Goal: Task Accomplishment & Management: Use online tool/utility

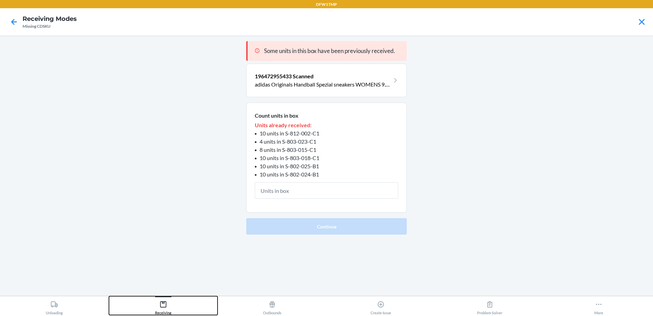
click at [169, 296] on div at bounding box center [163, 296] width 16 height 1
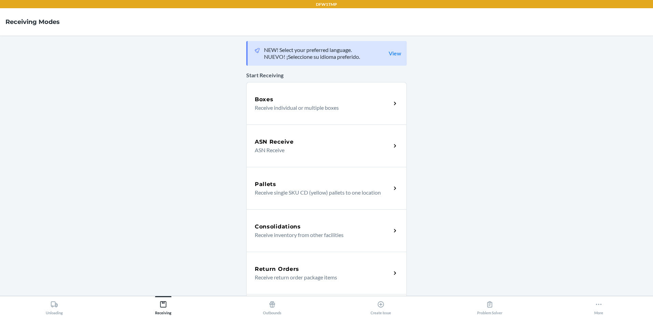
click at [305, 102] on div "Boxes" at bounding box center [323, 99] width 136 height 8
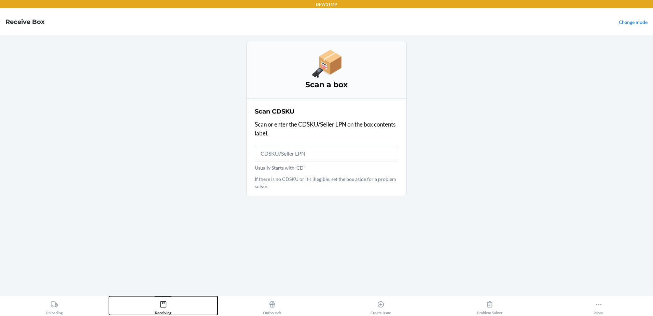
click at [155, 308] on div "Receiving" at bounding box center [163, 306] width 16 height 17
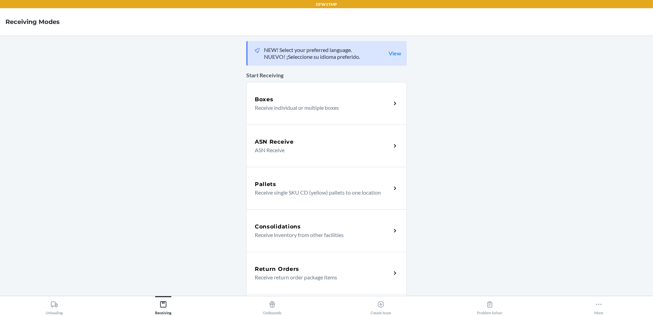
click at [330, 113] on div "Boxes Receive individual or multiple boxes" at bounding box center [326, 103] width 161 height 42
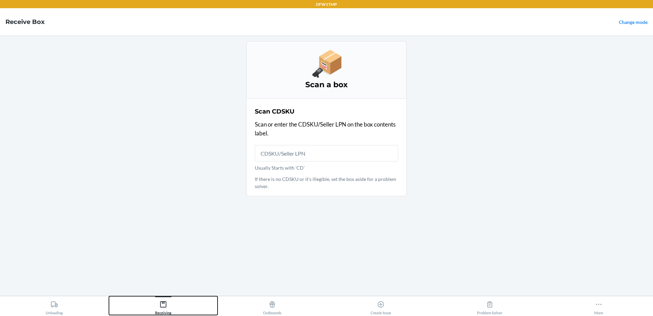
click at [176, 307] on button "Receiving" at bounding box center [163, 305] width 109 height 19
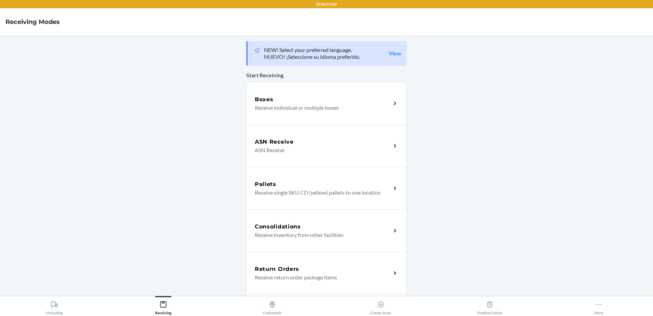
click at [280, 145] on h5 "ASN Receive" at bounding box center [274, 142] width 39 height 8
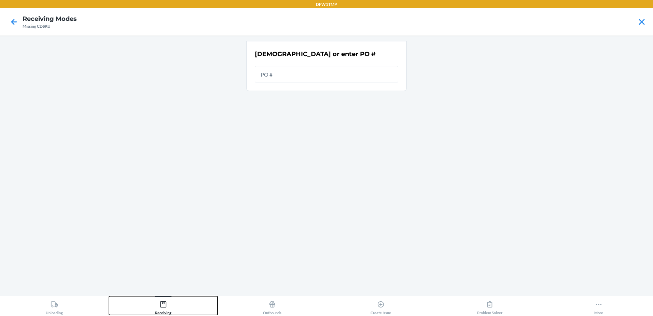
click at [170, 307] on div "Receiving" at bounding box center [163, 306] width 16 height 17
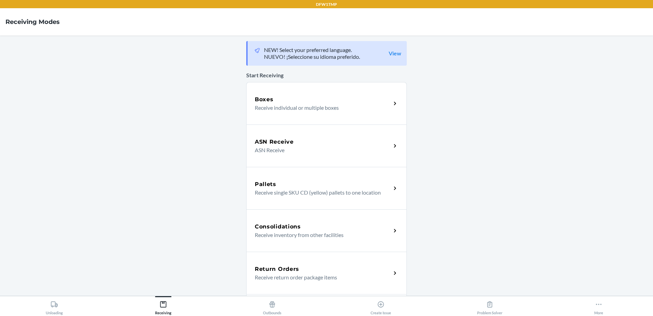
click at [304, 111] on p "Receive individual or multiple boxes" at bounding box center [320, 108] width 131 height 8
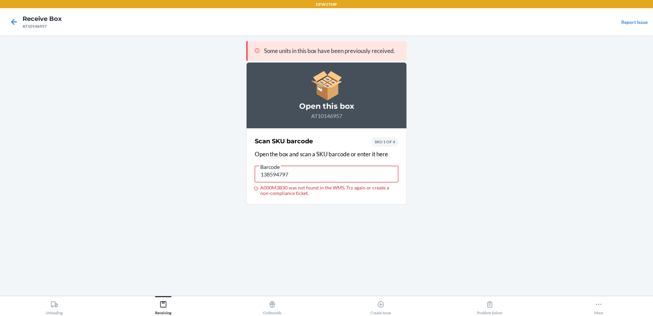
click at [330, 169] on input "138594797" at bounding box center [326, 174] width 143 height 16
click at [282, 179] on input "138594797" at bounding box center [326, 174] width 143 height 16
click at [303, 177] on input "138594797" at bounding box center [326, 174] width 143 height 16
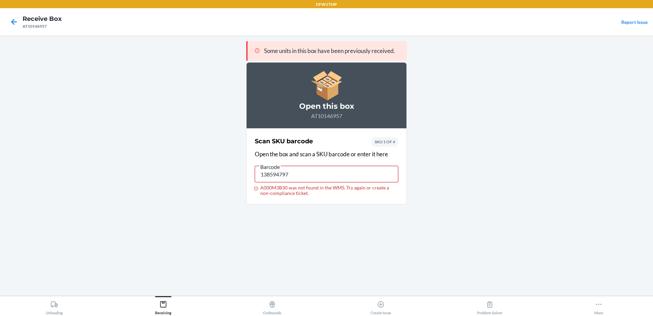
drag, startPoint x: 257, startPoint y: 179, endPoint x: 355, endPoint y: 186, distance: 98.6
click at [355, 186] on label "Barcode 138594797 A000M3B30 was not found in the WMS. Try again or create a non…" at bounding box center [326, 178] width 143 height 33
click at [319, 166] on input "138594797" at bounding box center [326, 174] width 143 height 16
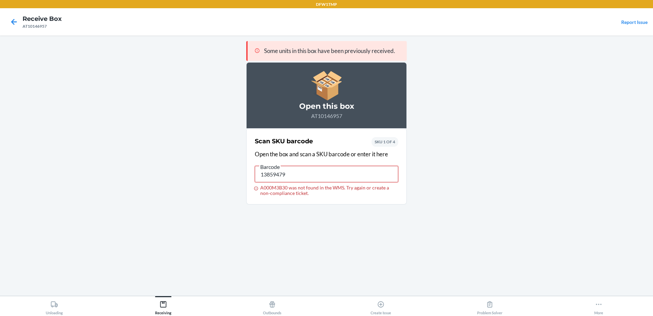
type input "138594797"
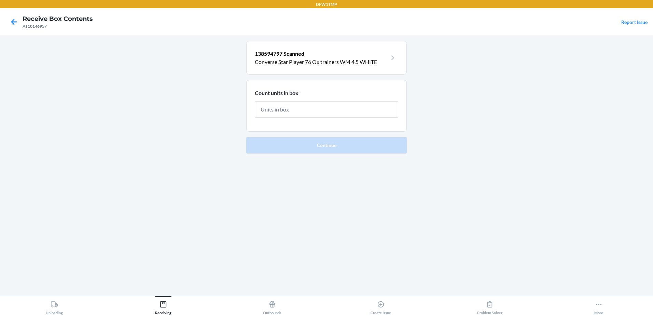
type input "1"
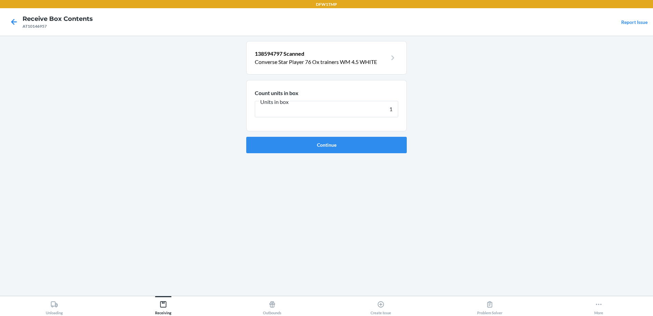
click button "Continue" at bounding box center [326, 145] width 161 height 16
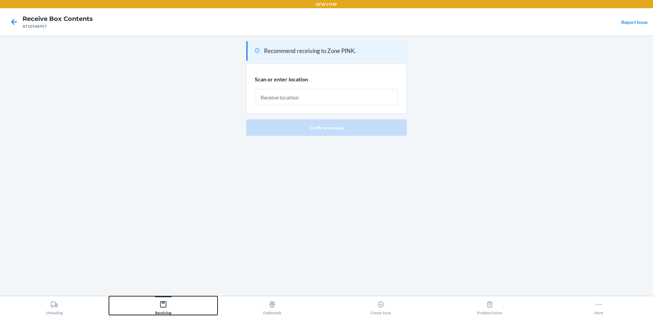
click at [154, 305] on button "Receiving" at bounding box center [163, 305] width 109 height 19
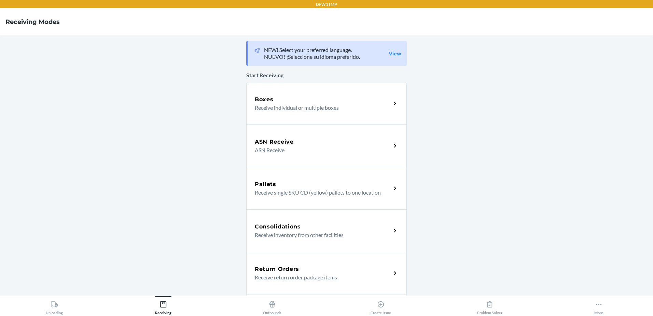
click at [328, 95] on div "Boxes" at bounding box center [323, 99] width 136 height 8
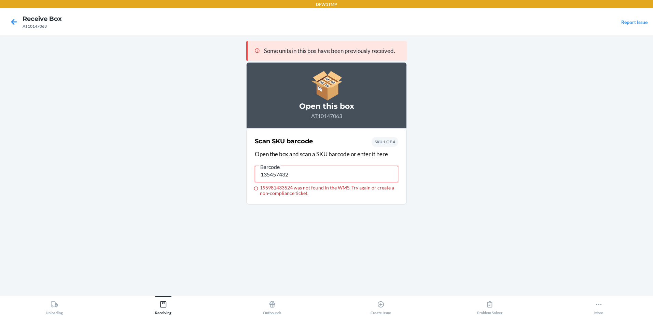
click at [330, 168] on input "135457432" at bounding box center [326, 174] width 143 height 16
click at [306, 170] on input "135457432" at bounding box center [326, 174] width 143 height 16
type input "195981433524"
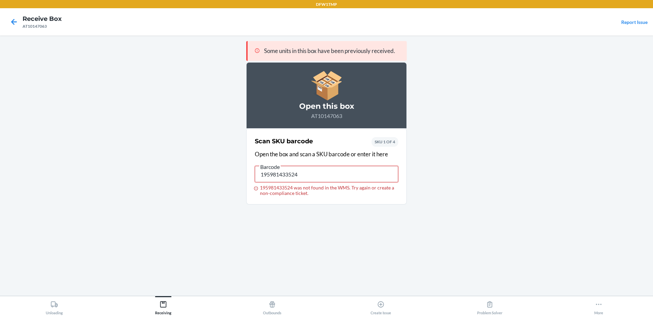
click at [306, 170] on input "195981433524" at bounding box center [326, 174] width 143 height 16
type input "135457432"
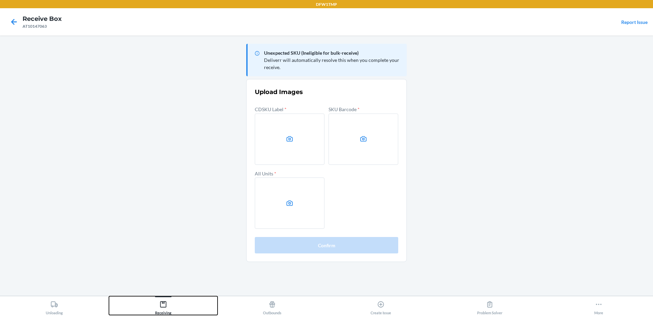
click at [163, 305] on icon at bounding box center [164, 304] width 8 height 8
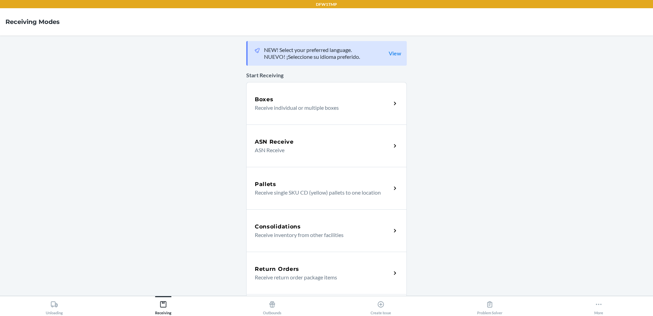
click at [318, 102] on div "Boxes" at bounding box center [323, 99] width 136 height 8
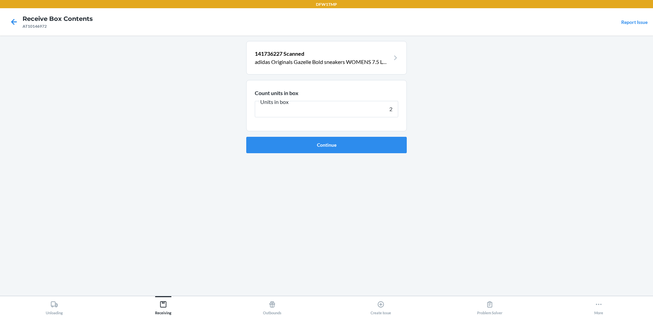
type input "2"
click at [246, 137] on button "Continue" at bounding box center [326, 145] width 161 height 16
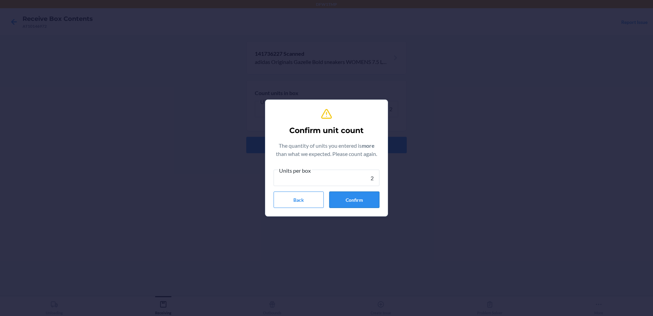
type input "2"
click at [354, 202] on button "Confirm" at bounding box center [354, 199] width 50 height 16
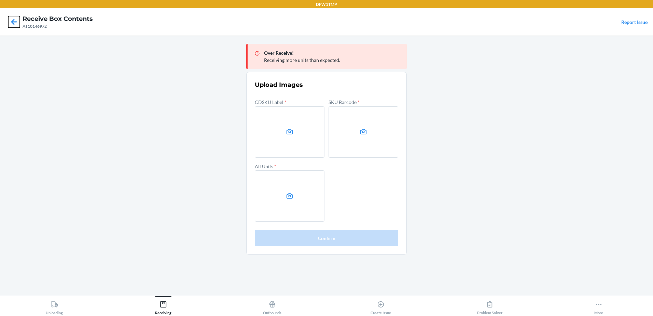
click at [10, 26] on icon at bounding box center [14, 22] width 12 height 12
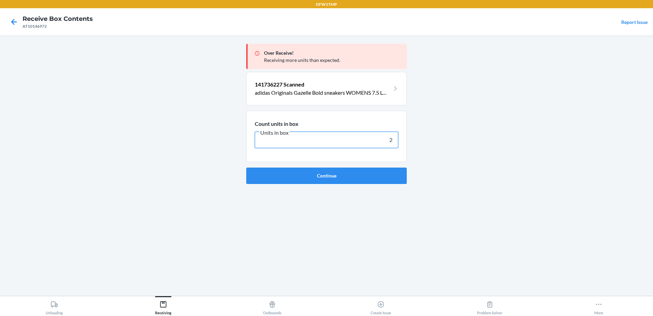
click at [360, 148] on input "2" at bounding box center [326, 140] width 143 height 16
type input "1"
click button "Continue" at bounding box center [326, 175] width 161 height 16
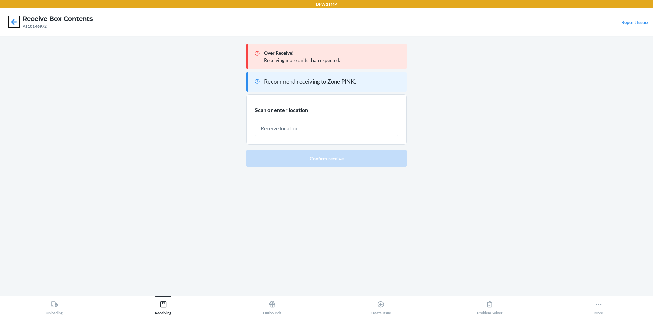
click at [12, 18] on icon at bounding box center [14, 22] width 12 height 12
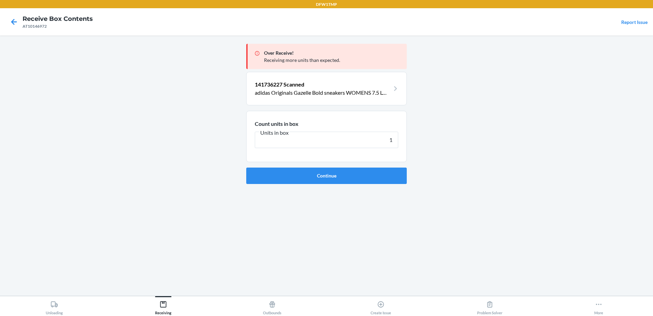
click at [385, 133] on input "1" at bounding box center [326, 140] width 143 height 16
click at [177, 301] on button "Receiving" at bounding box center [163, 305] width 109 height 19
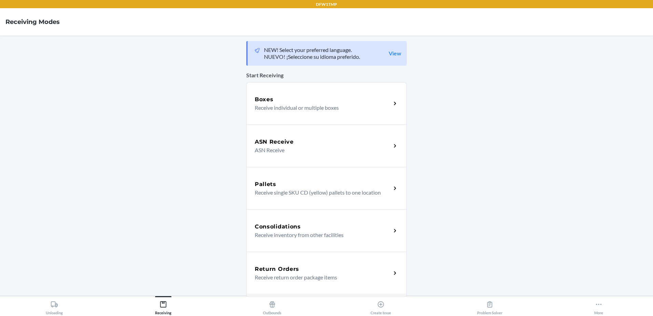
click at [274, 114] on div "Boxes Receive individual or multiple boxes" at bounding box center [326, 103] width 161 height 42
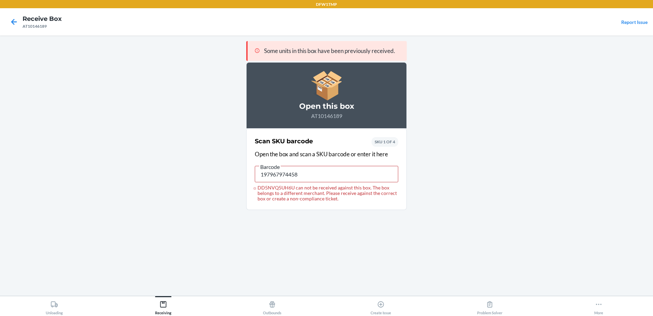
type input "AT10146792"
click at [173, 311] on button "Receiving" at bounding box center [163, 305] width 109 height 19
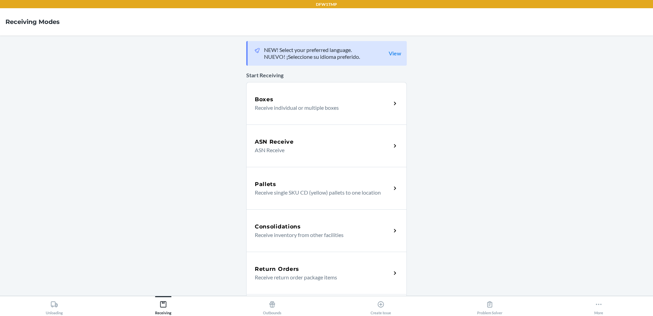
click at [283, 89] on div "Boxes Receive individual or multiple boxes" at bounding box center [326, 103] width 161 height 42
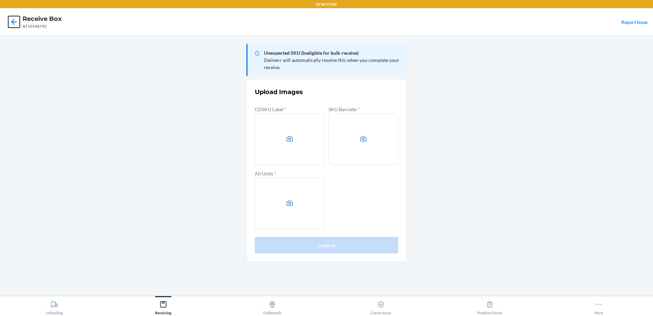
click at [17, 26] on icon at bounding box center [14, 22] width 12 height 12
click at [16, 21] on icon at bounding box center [14, 22] width 12 height 12
click at [17, 19] on icon at bounding box center [14, 22] width 12 height 12
click at [17, 22] on icon at bounding box center [14, 22] width 12 height 12
click at [417, 47] on main "Unexpected SKU (Ineligible for bulk-receive) Deliverr will automatically resolv…" at bounding box center [326, 166] width 653 height 260
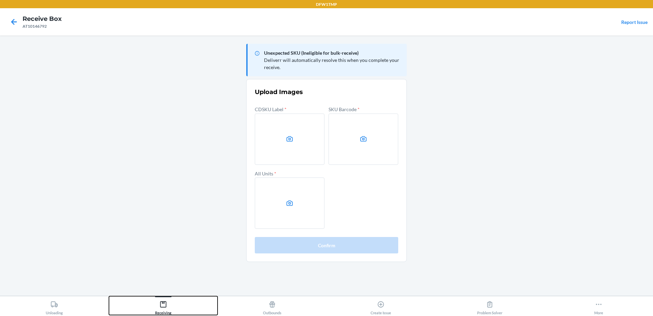
click at [168, 308] on div "Receiving" at bounding box center [163, 306] width 16 height 17
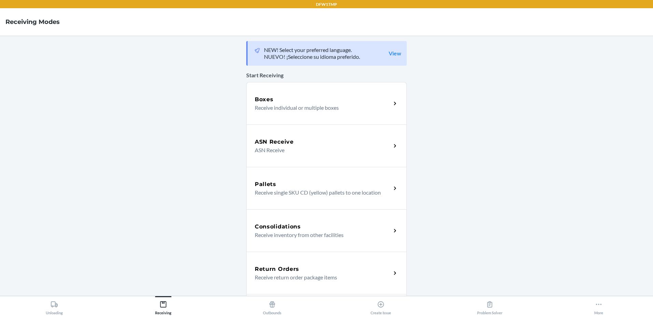
click at [301, 102] on div "Boxes" at bounding box center [323, 99] width 136 height 8
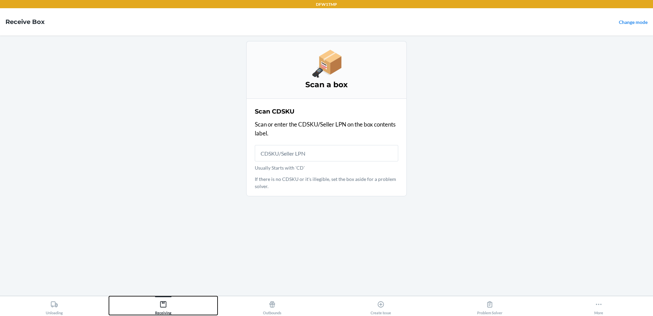
click at [160, 301] on icon at bounding box center [164, 304] width 8 height 8
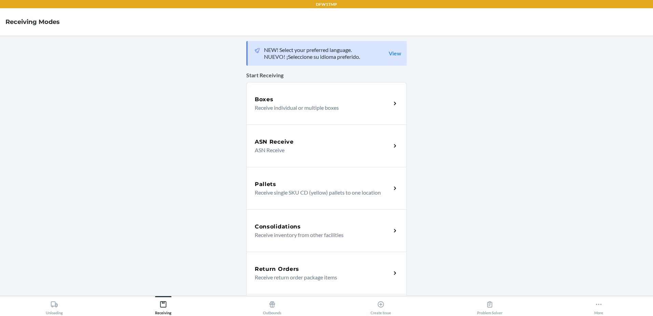
click at [281, 132] on div "ASN Receive ASN Receive" at bounding box center [326, 145] width 161 height 42
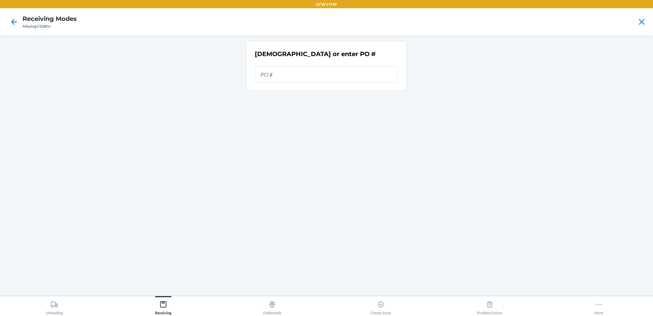
click at [169, 294] on main "[DEMOGRAPHIC_DATA] or enter PO #" at bounding box center [326, 166] width 653 height 260
click at [168, 300] on div "Receiving" at bounding box center [163, 306] width 16 height 17
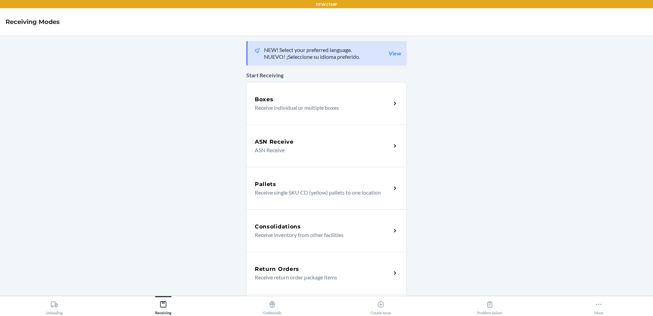
click at [292, 93] on div "Boxes Receive individual or multiple boxes" at bounding box center [326, 103] width 161 height 42
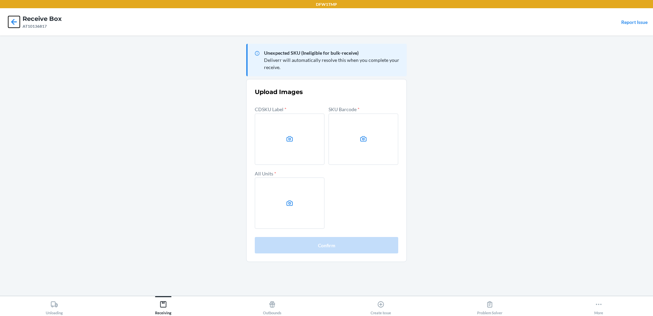
click at [15, 26] on icon at bounding box center [14, 22] width 12 height 12
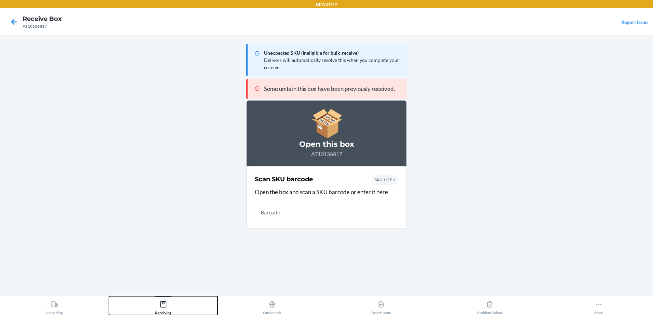
click at [168, 308] on div "Receiving" at bounding box center [163, 306] width 16 height 17
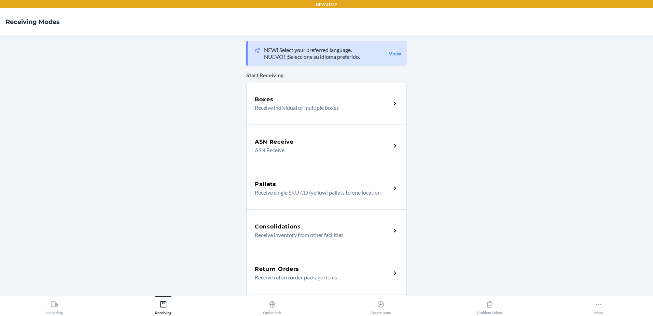
click at [269, 140] on h5 "ASN Receive" at bounding box center [274, 142] width 39 height 8
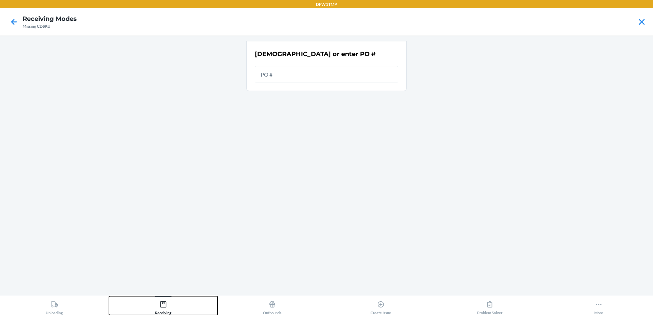
click at [164, 310] on div "Receiving" at bounding box center [163, 306] width 16 height 17
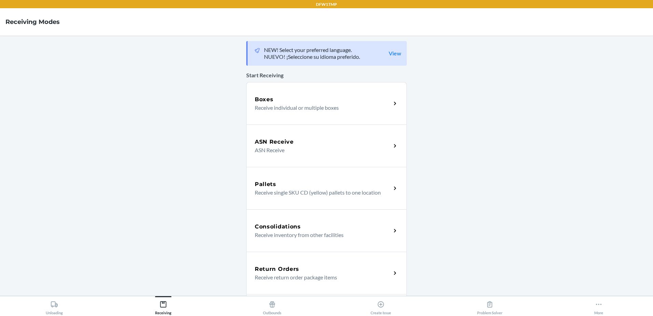
click at [275, 96] on div "Boxes" at bounding box center [323, 99] width 136 height 8
